Goal: Information Seeking & Learning: Learn about a topic

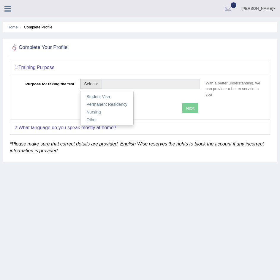
click at [265, 13] on link "vergilio samong" at bounding box center [258, 7] width 43 height 15
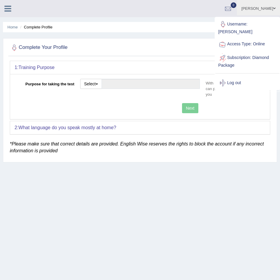
click at [244, 80] on link "Log out" at bounding box center [247, 83] width 64 height 14
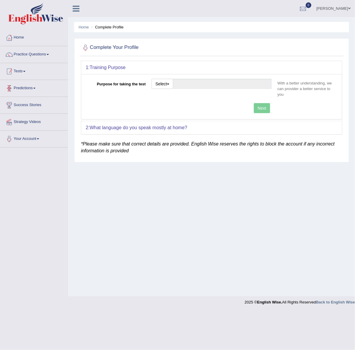
click at [31, 64] on link "Tests" at bounding box center [34, 70] width 68 height 15
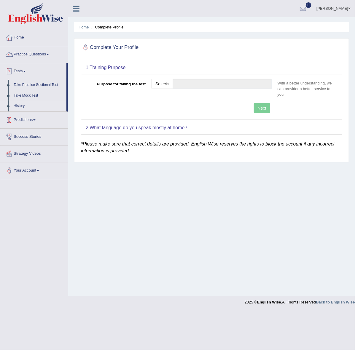
click at [24, 107] on link "History" at bounding box center [38, 106] width 55 height 11
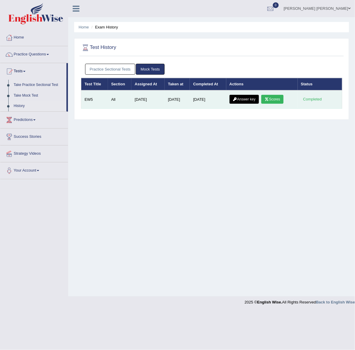
click at [275, 97] on link "Scores" at bounding box center [272, 99] width 22 height 9
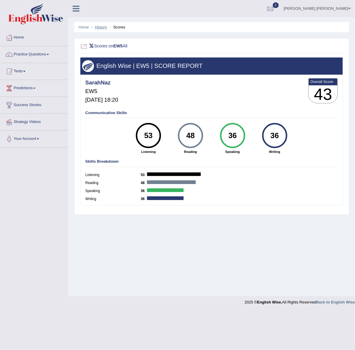
click at [103, 27] on link "History" at bounding box center [101, 27] width 12 height 4
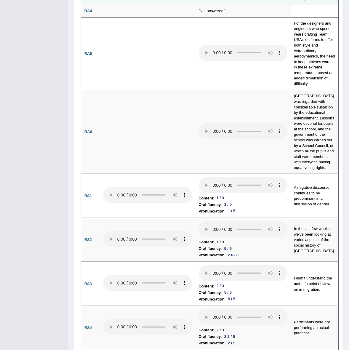
scroll to position [371, 0]
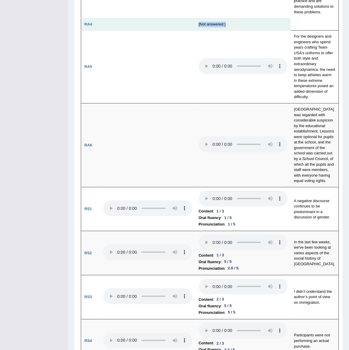
drag, startPoint x: 242, startPoint y: 44, endPoint x: 152, endPoint y: 41, distance: 89.6
click at [152, 31] on tr "RA4 [Not answered ]" at bounding box center [210, 24] width 258 height 12
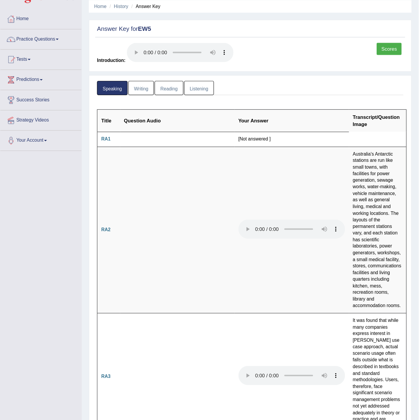
scroll to position [0, 0]
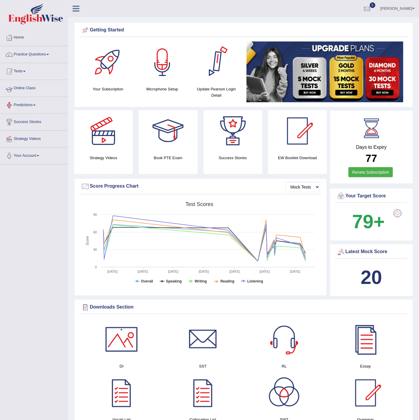
drag, startPoint x: 29, startPoint y: 92, endPoint x: 54, endPoint y: 101, distance: 26.0
click at [29, 91] on link "Online Class" at bounding box center [34, 87] width 68 height 15
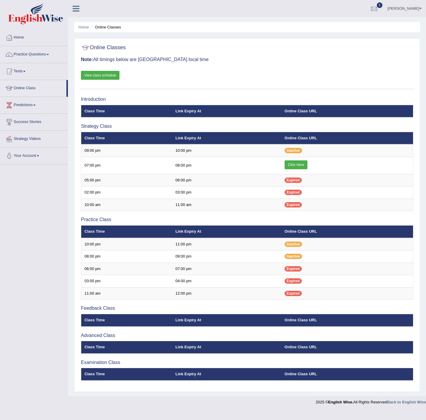
click at [104, 76] on link "View class schedule" at bounding box center [100, 75] width 39 height 9
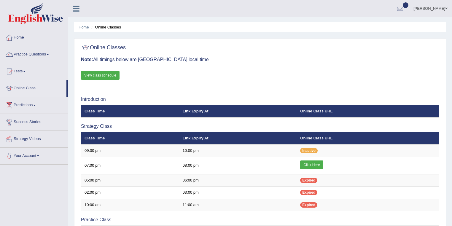
click at [194, 27] on ul "Home Online Classes" at bounding box center [260, 27] width 372 height 10
